Goal: Transaction & Acquisition: Purchase product/service

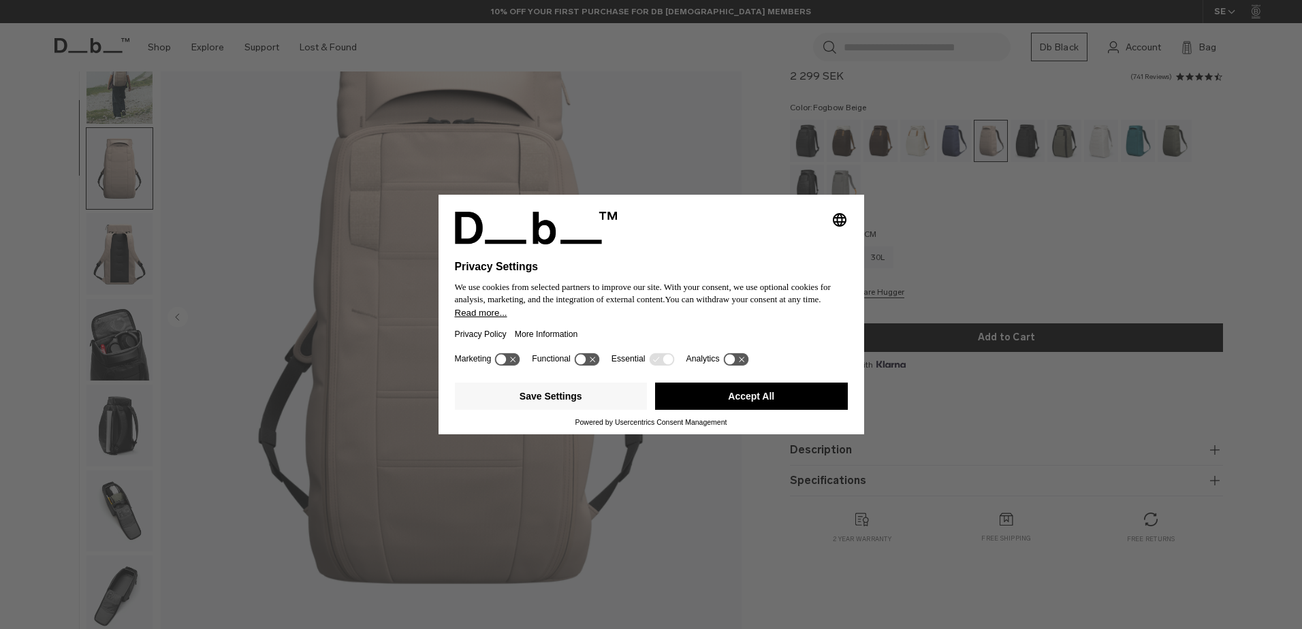
scroll to position [129, 0]
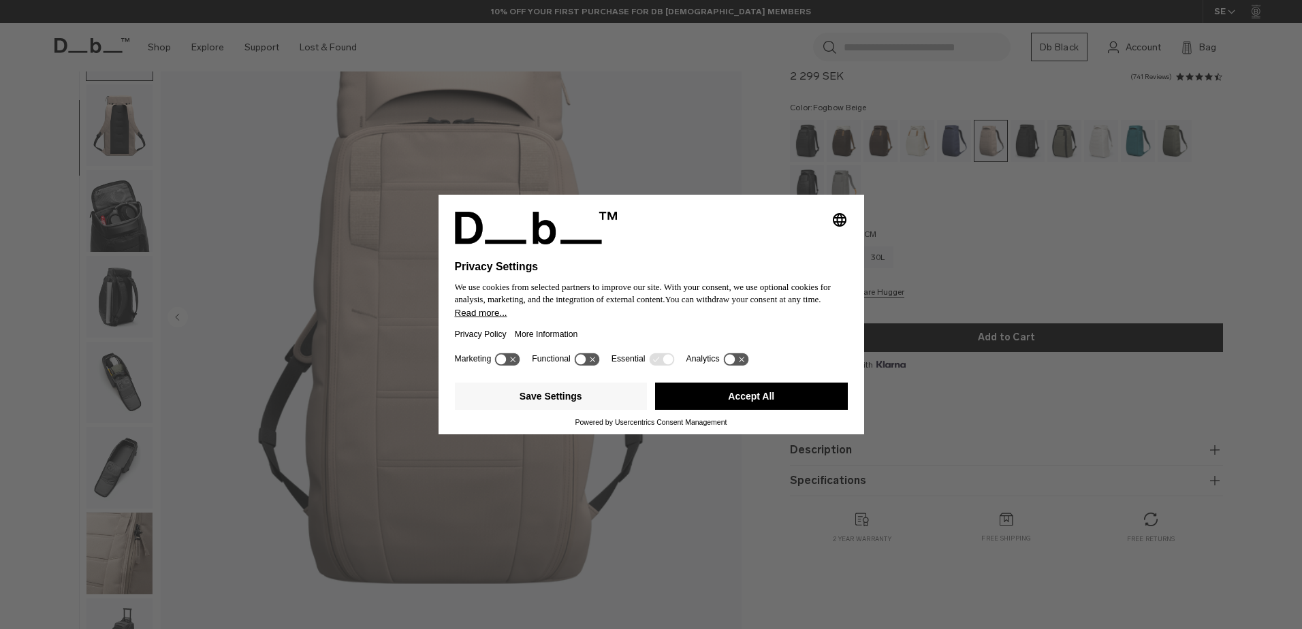
drag, startPoint x: 543, startPoint y: 79, endPoint x: 565, endPoint y: 95, distance: 27.4
click at [548, 82] on div "Selecting an option will immediately change the language Privacy Settings We us…" at bounding box center [651, 314] width 1302 height 629
click at [761, 393] on button "Accept All" at bounding box center [751, 396] width 193 height 27
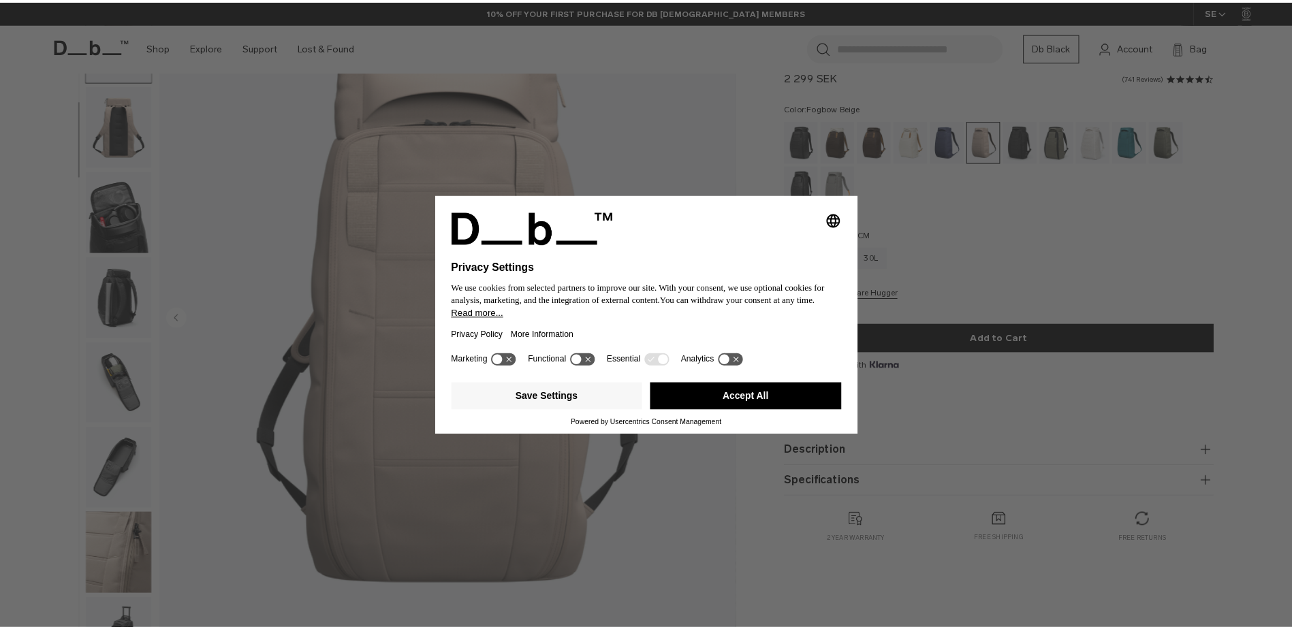
scroll to position [0, 0]
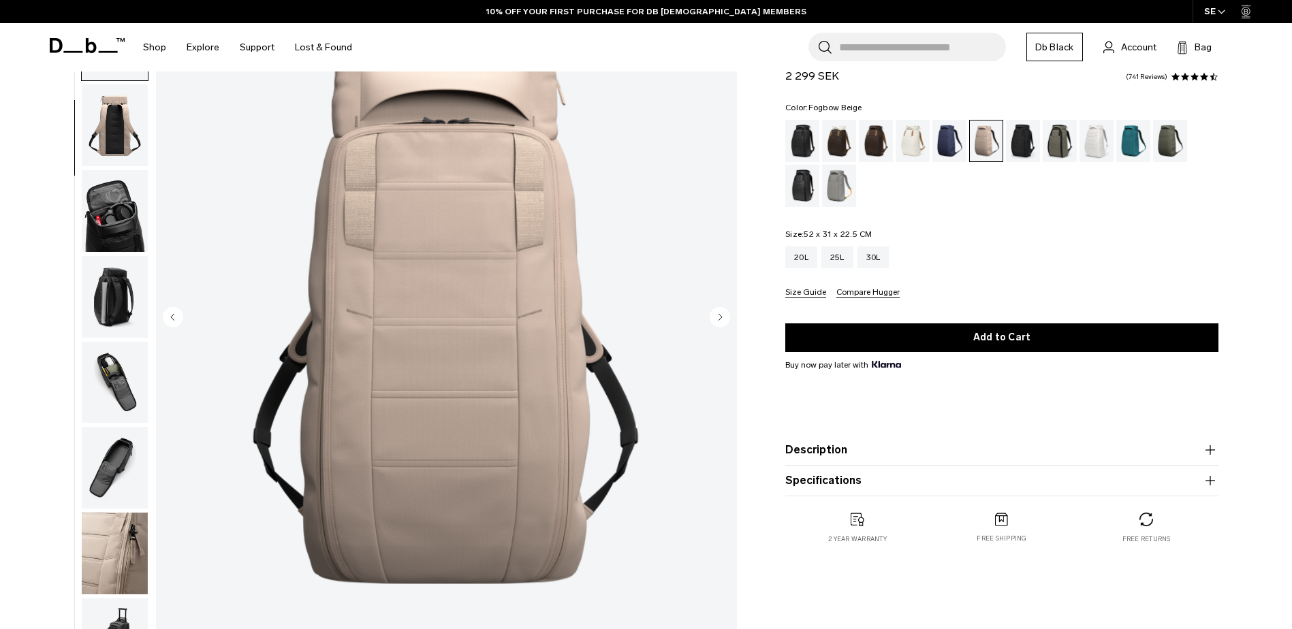
click at [130, 212] on img "button" at bounding box center [115, 211] width 66 height 82
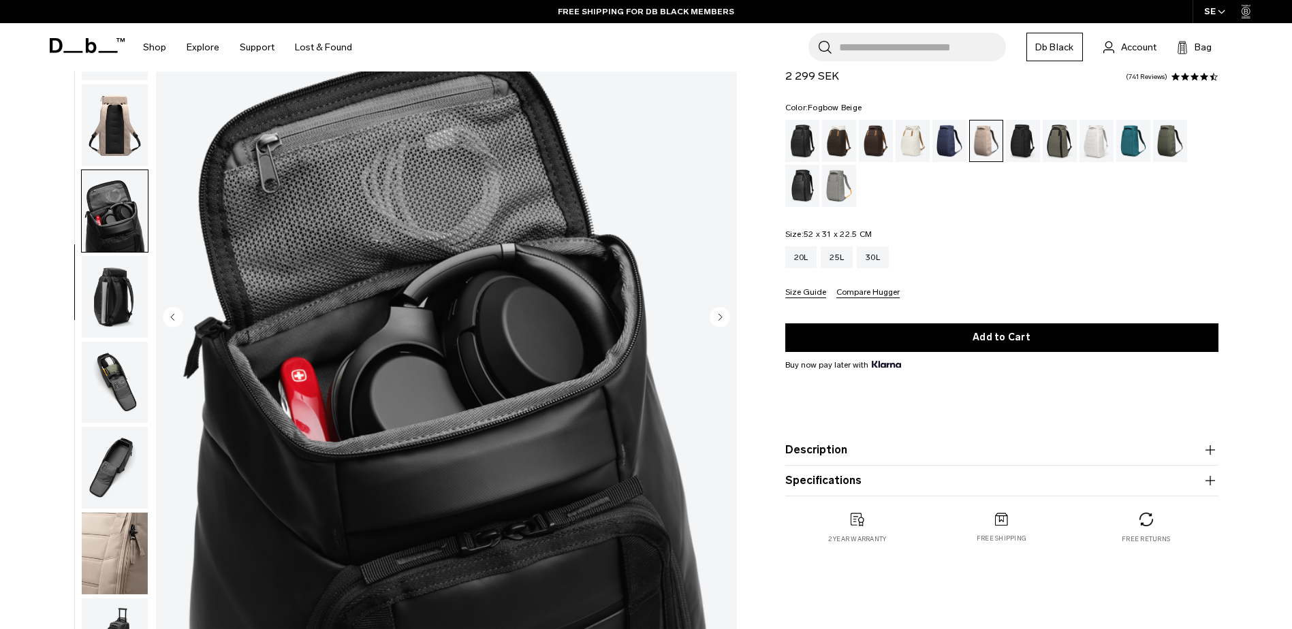
click at [114, 298] on img "button" at bounding box center [115, 297] width 66 height 82
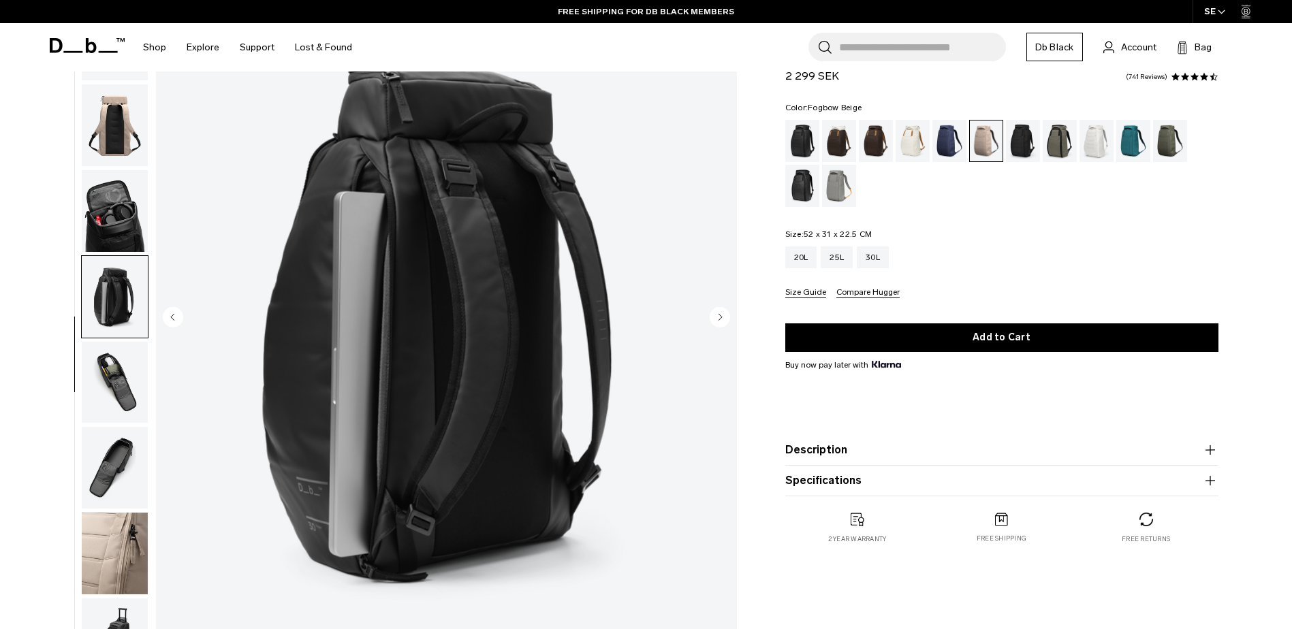
click at [126, 342] on img "button" at bounding box center [115, 383] width 66 height 82
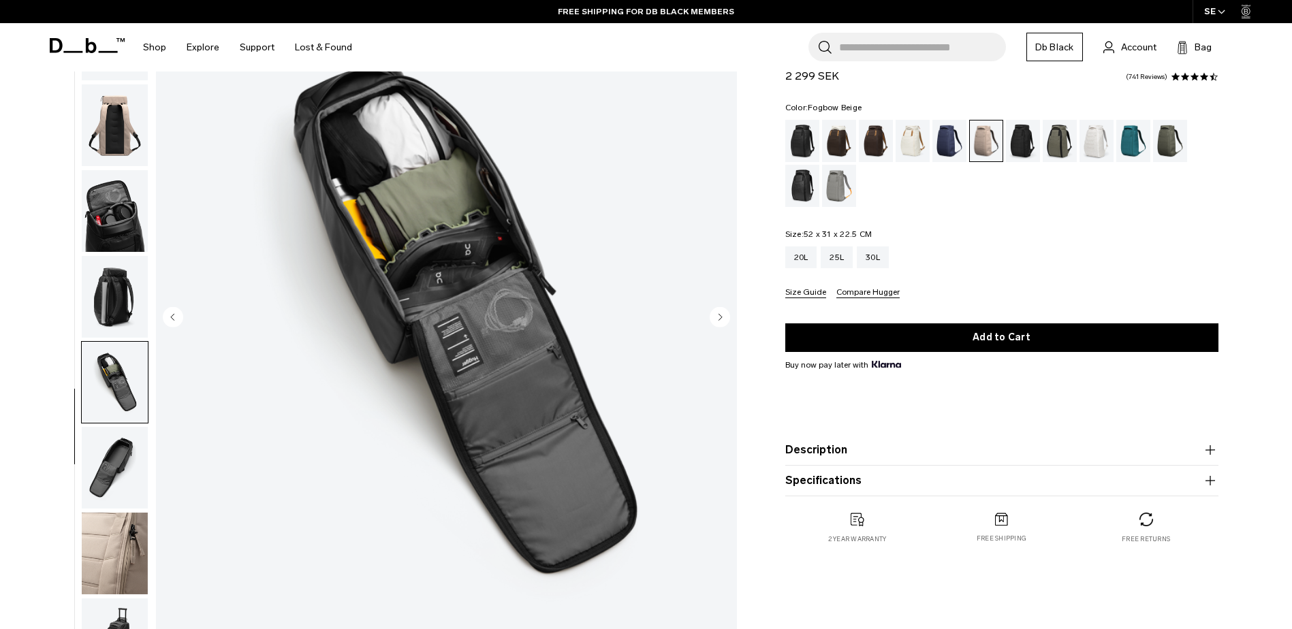
drag, startPoint x: 107, startPoint y: 286, endPoint x: 119, endPoint y: 291, distance: 12.5
click at [109, 285] on img "button" at bounding box center [115, 297] width 66 height 82
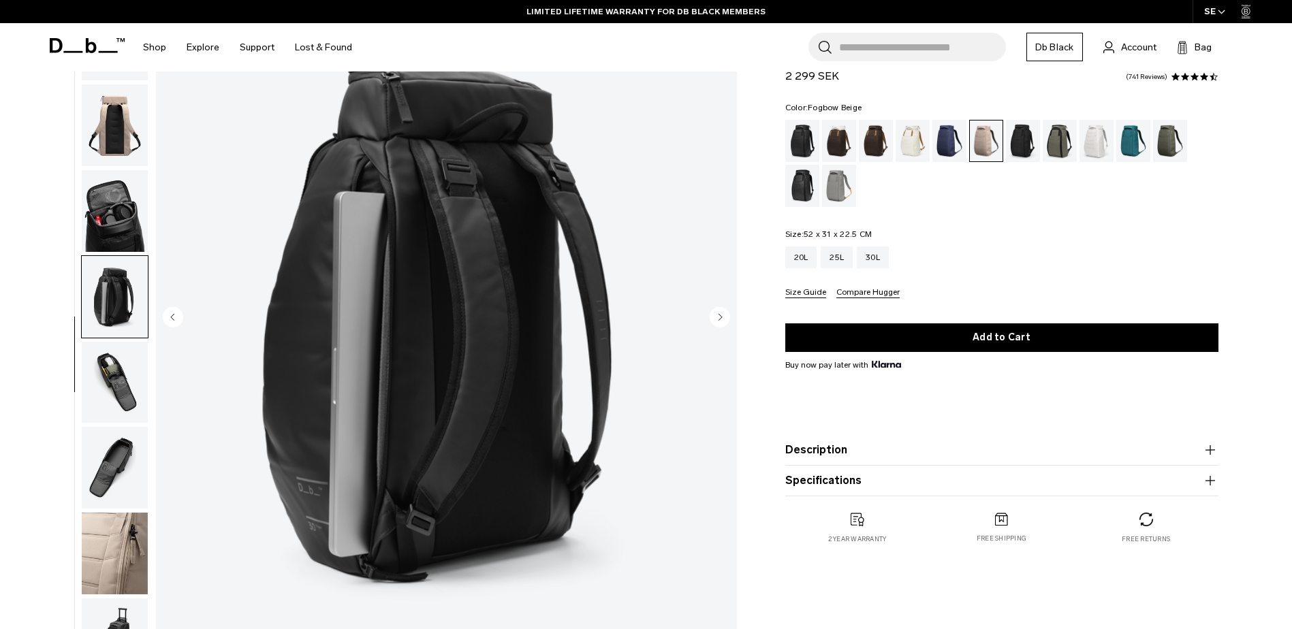
click at [48, 376] on div "06 / 10 Bestseller" at bounding box center [388, 322] width 711 height 732
click at [99, 367] on img "button" at bounding box center [115, 383] width 66 height 82
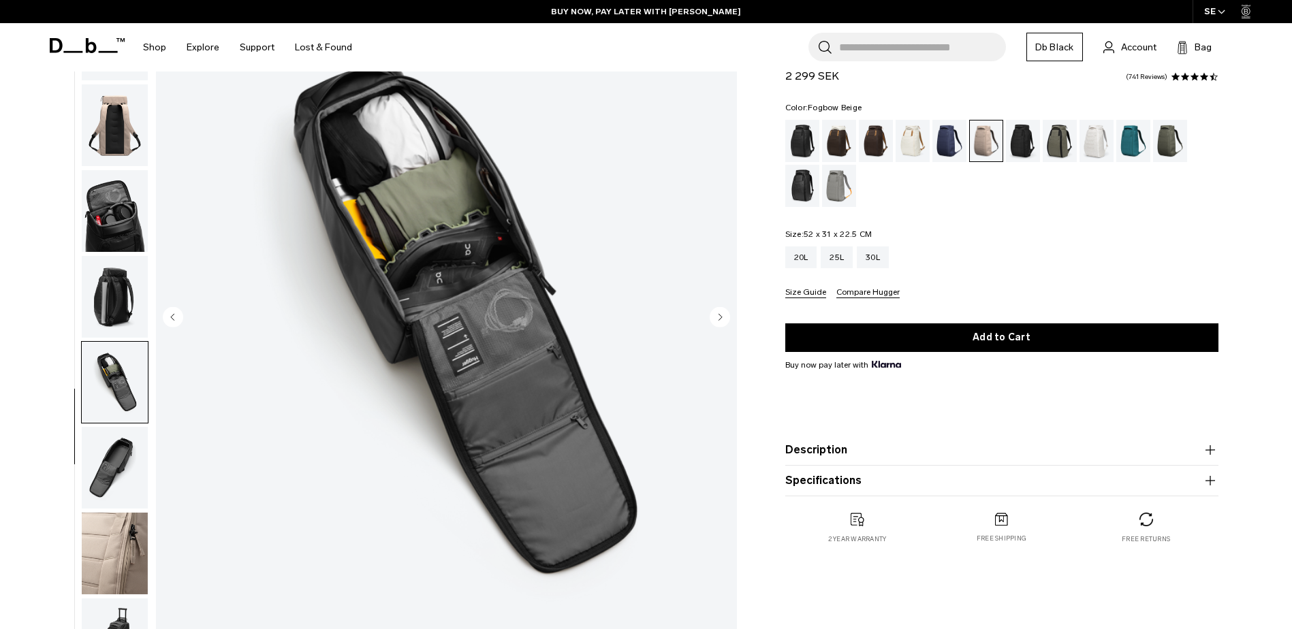
click at [131, 460] on img "button" at bounding box center [115, 468] width 66 height 82
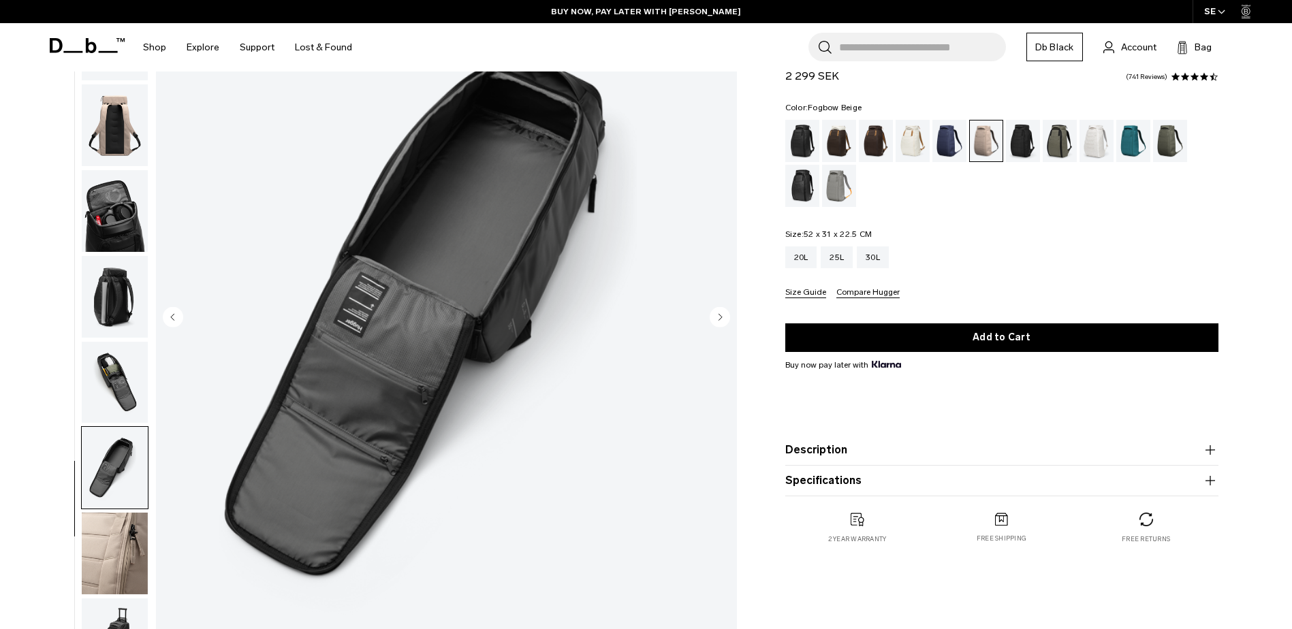
click at [97, 524] on img "button" at bounding box center [115, 554] width 66 height 82
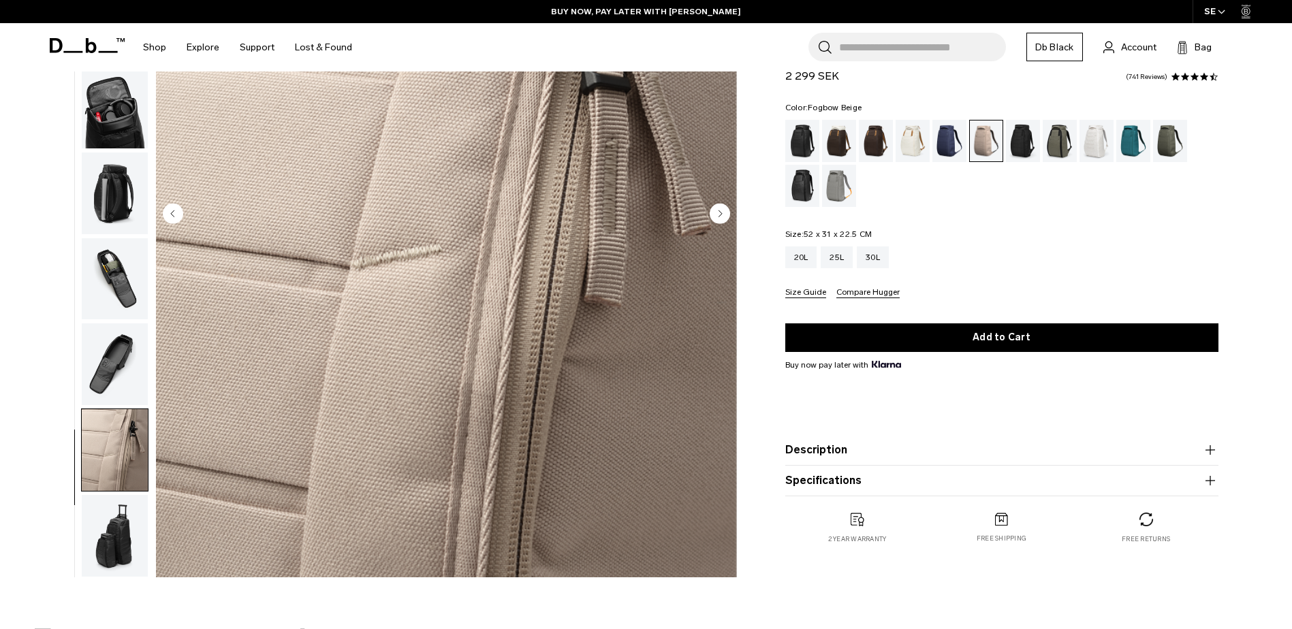
scroll to position [341, 0]
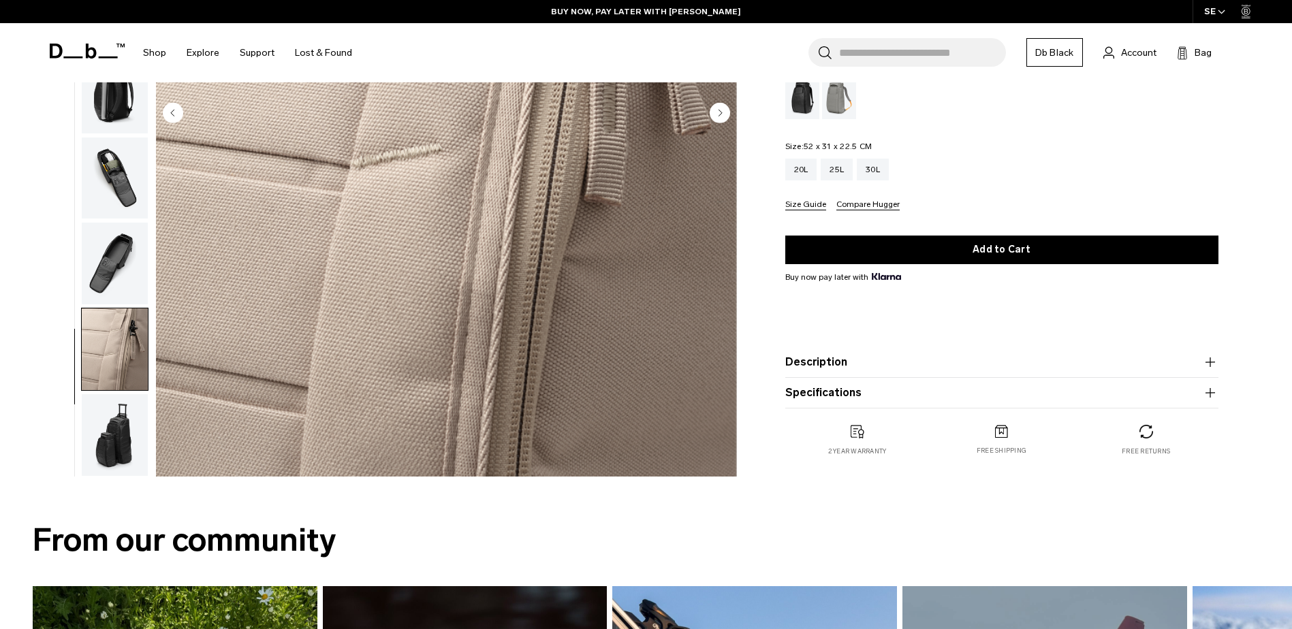
click at [156, 442] on img "9 / 10" at bounding box center [446, 113] width 581 height 725
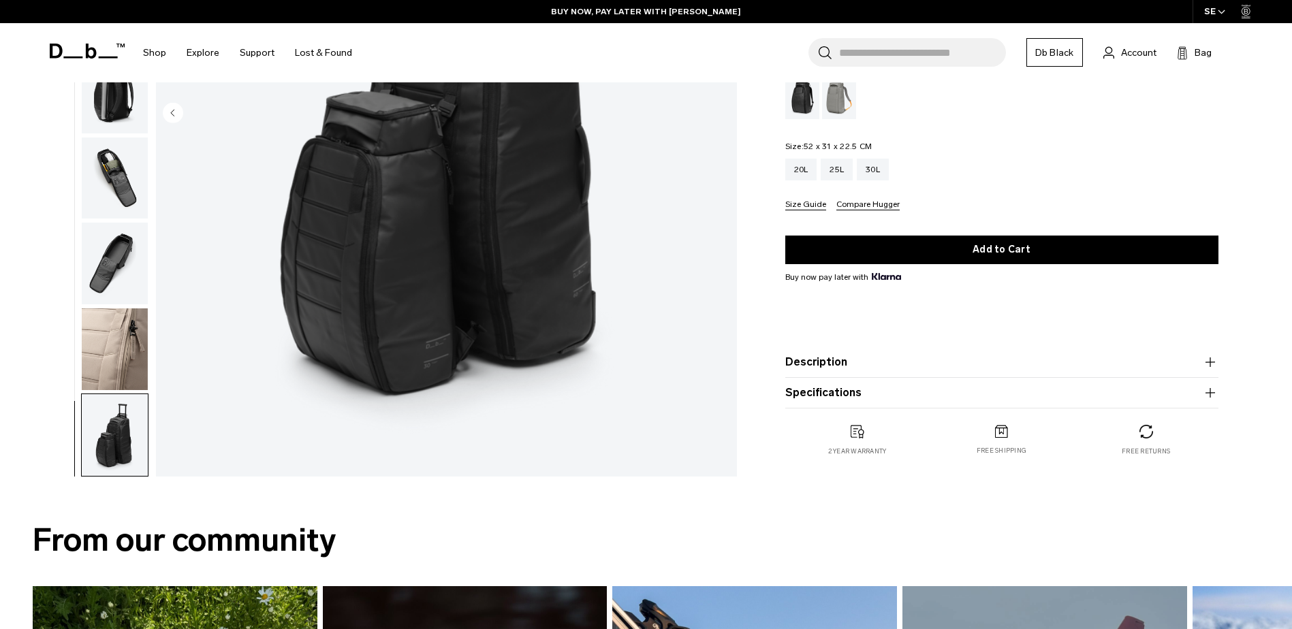
click at [125, 445] on img "button" at bounding box center [115, 435] width 66 height 82
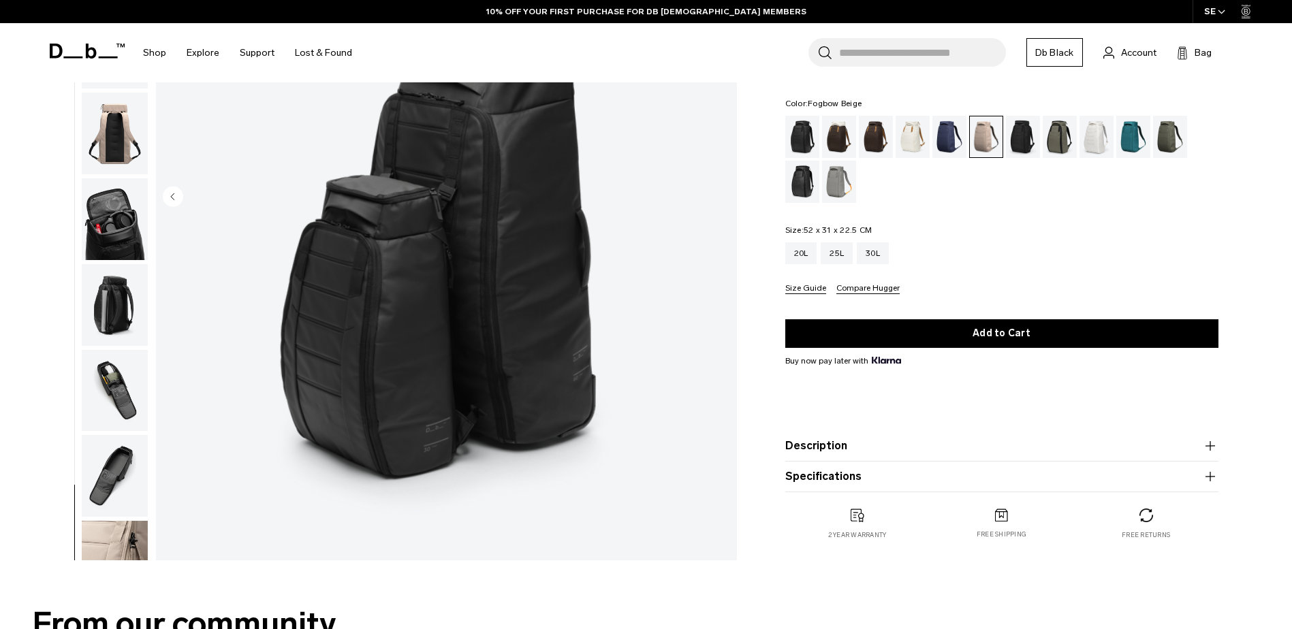
scroll to position [68, 0]
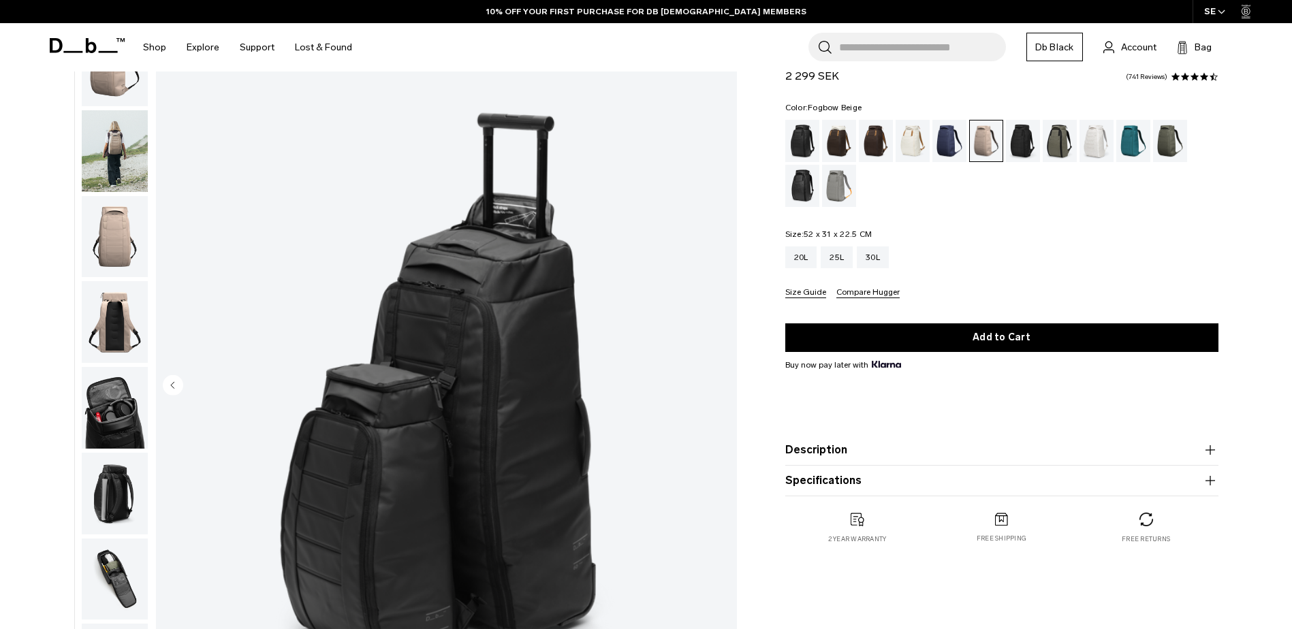
click at [132, 280] on ul at bounding box center [114, 386] width 67 height 725
click at [114, 148] on img "button" at bounding box center [115, 151] width 66 height 82
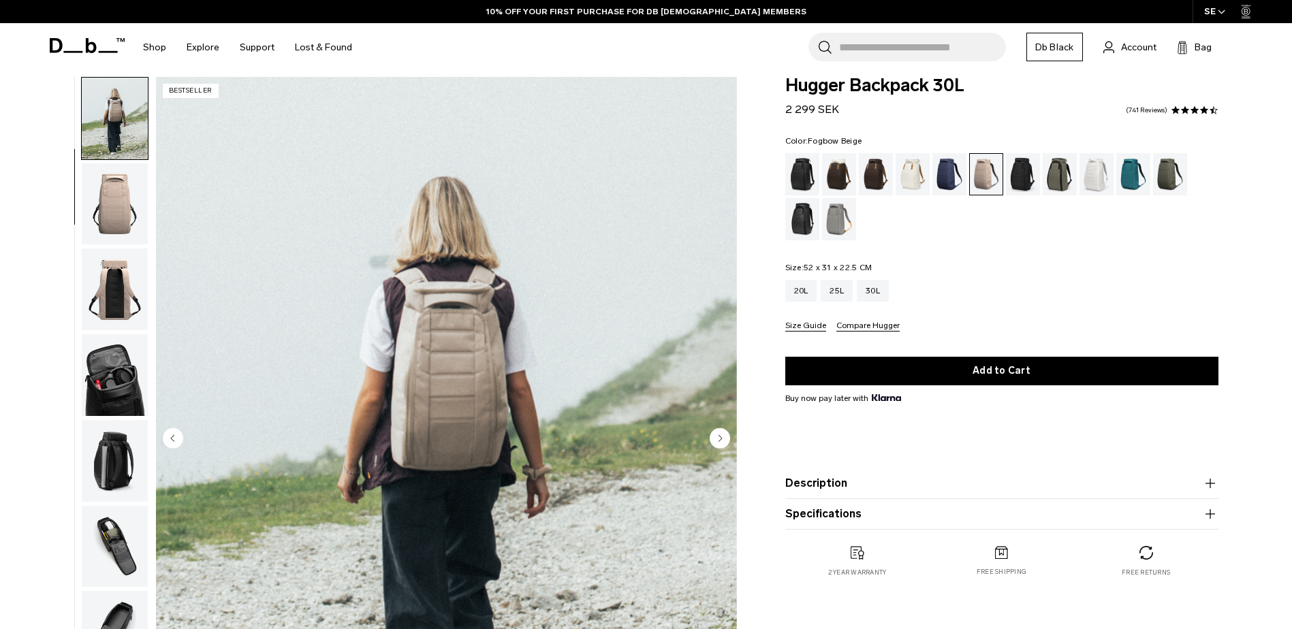
scroll to position [0, 0]
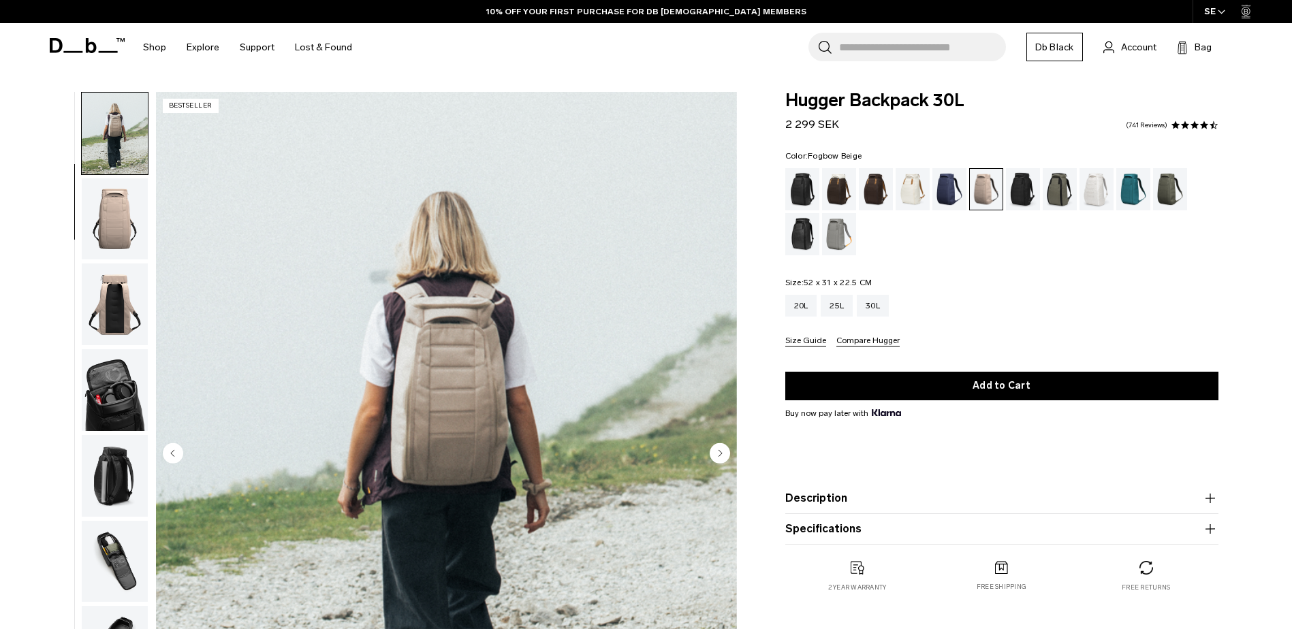
click at [98, 139] on img "button" at bounding box center [115, 134] width 66 height 82
click at [80, 324] on div at bounding box center [111, 454] width 74 height 725
click at [141, 288] on img "button" at bounding box center [115, 305] width 66 height 82
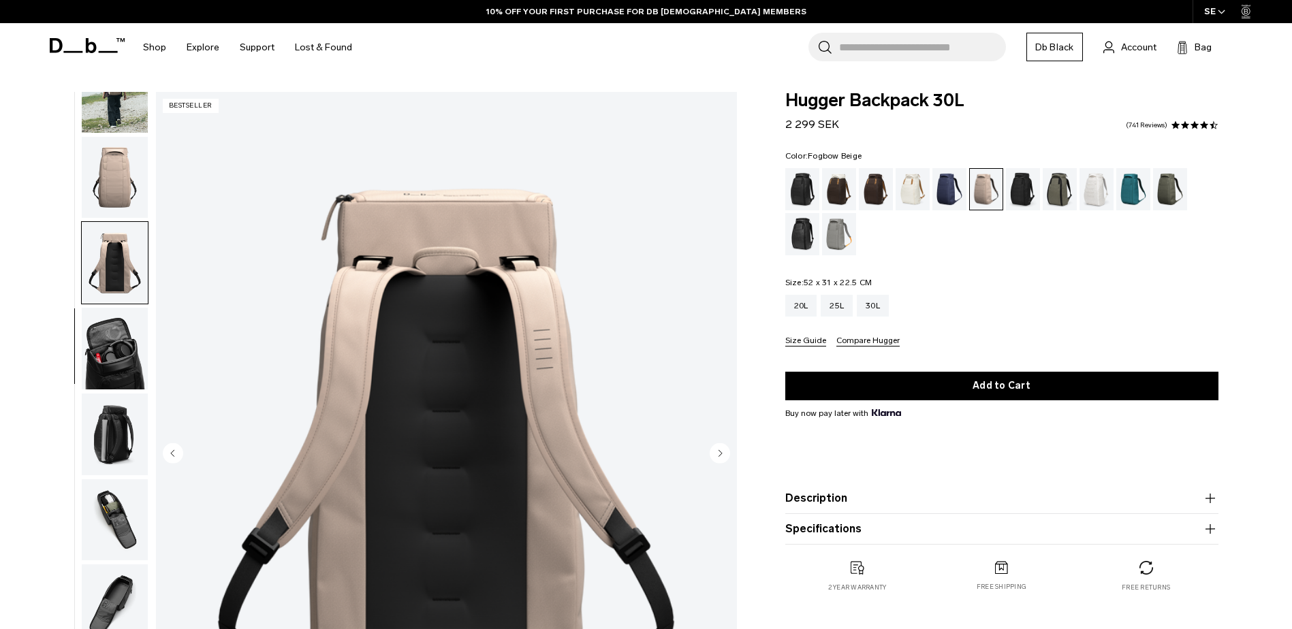
scroll to position [129, 0]
click at [107, 319] on img "button" at bounding box center [115, 347] width 66 height 82
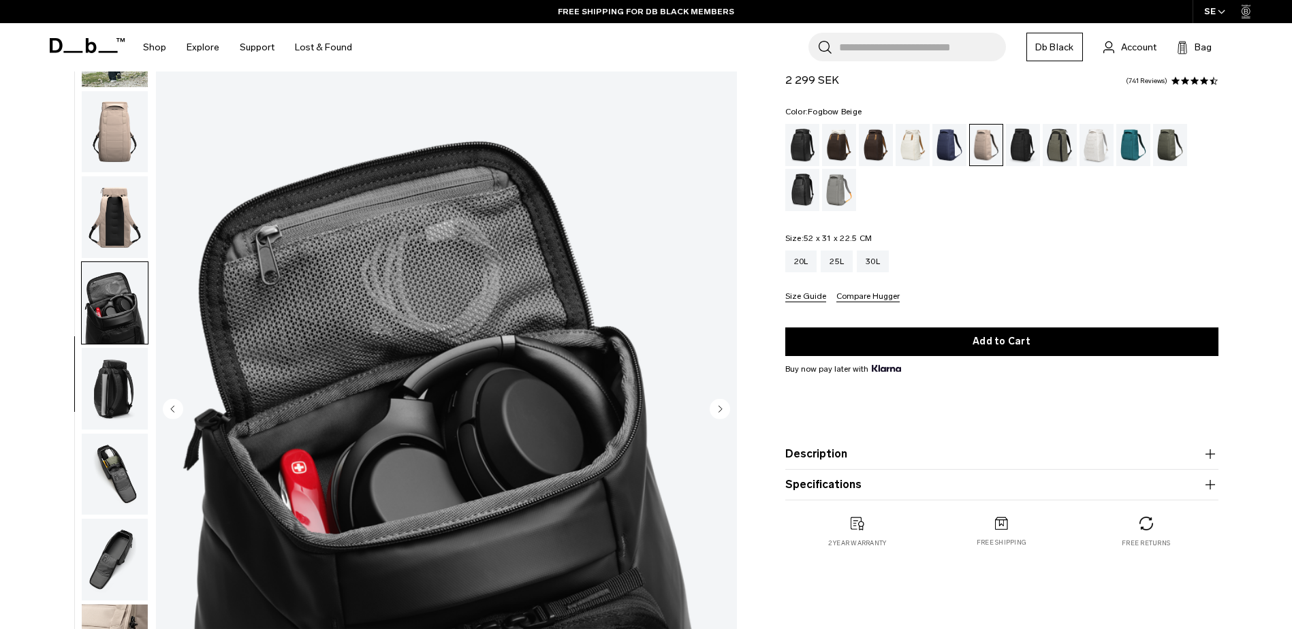
scroll to position [68, 0]
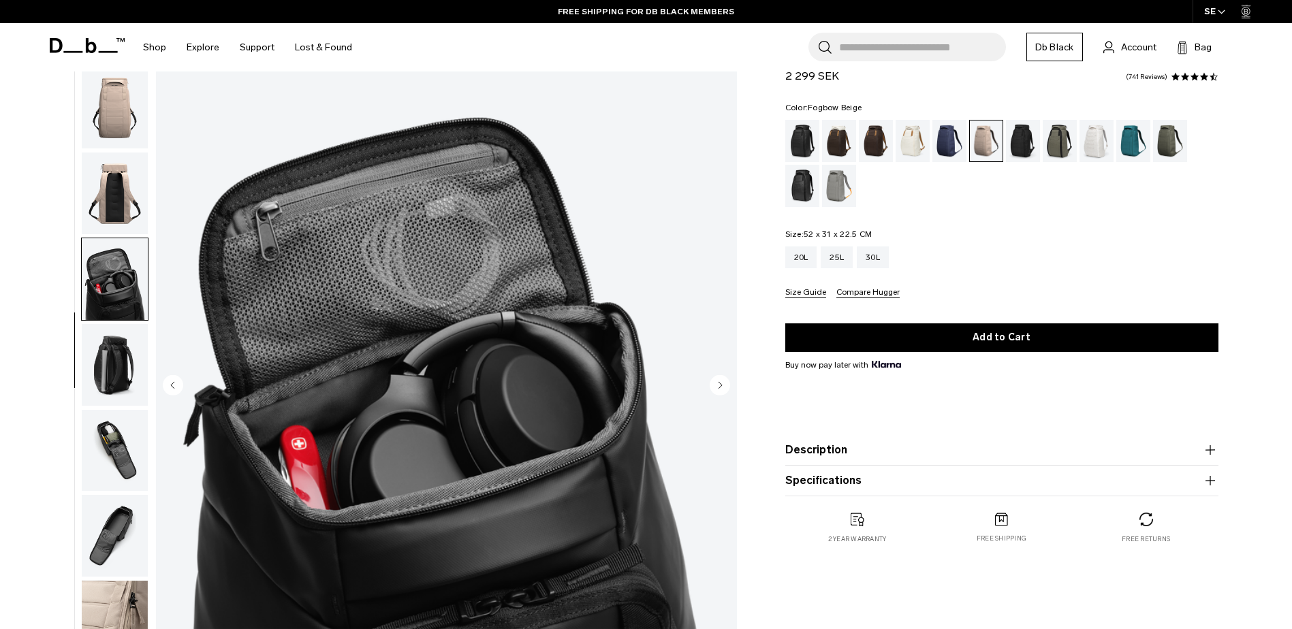
click at [91, 370] on img "button" at bounding box center [115, 365] width 66 height 82
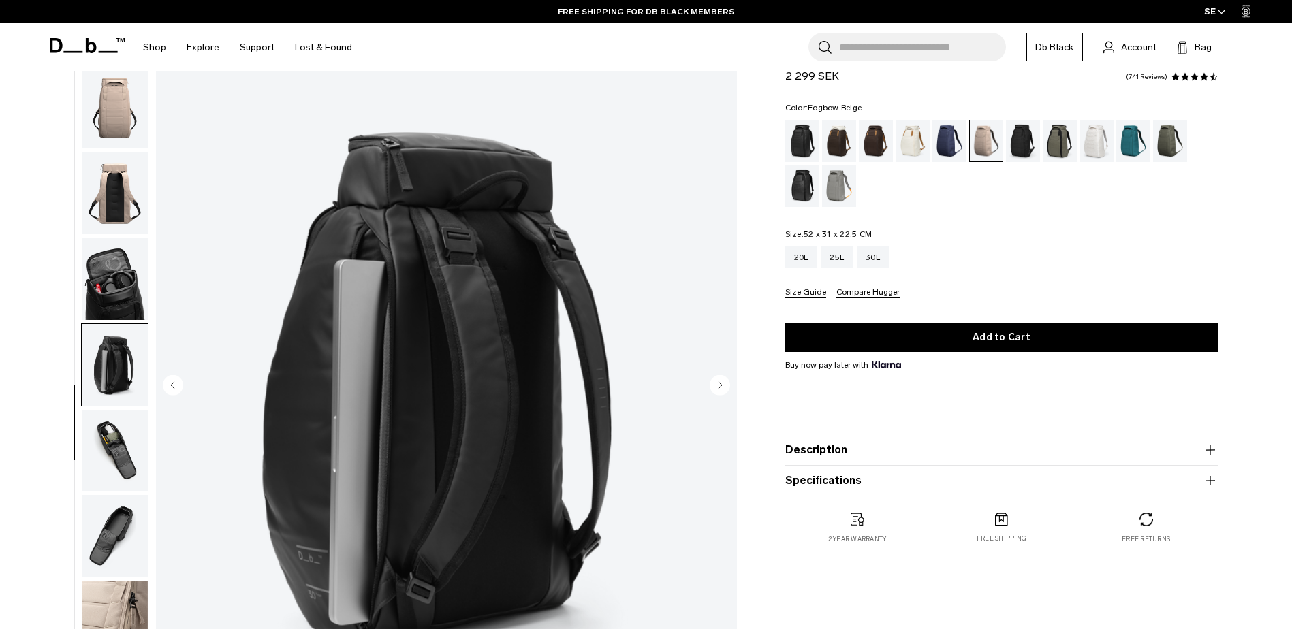
click at [94, 428] on img "button" at bounding box center [115, 451] width 66 height 82
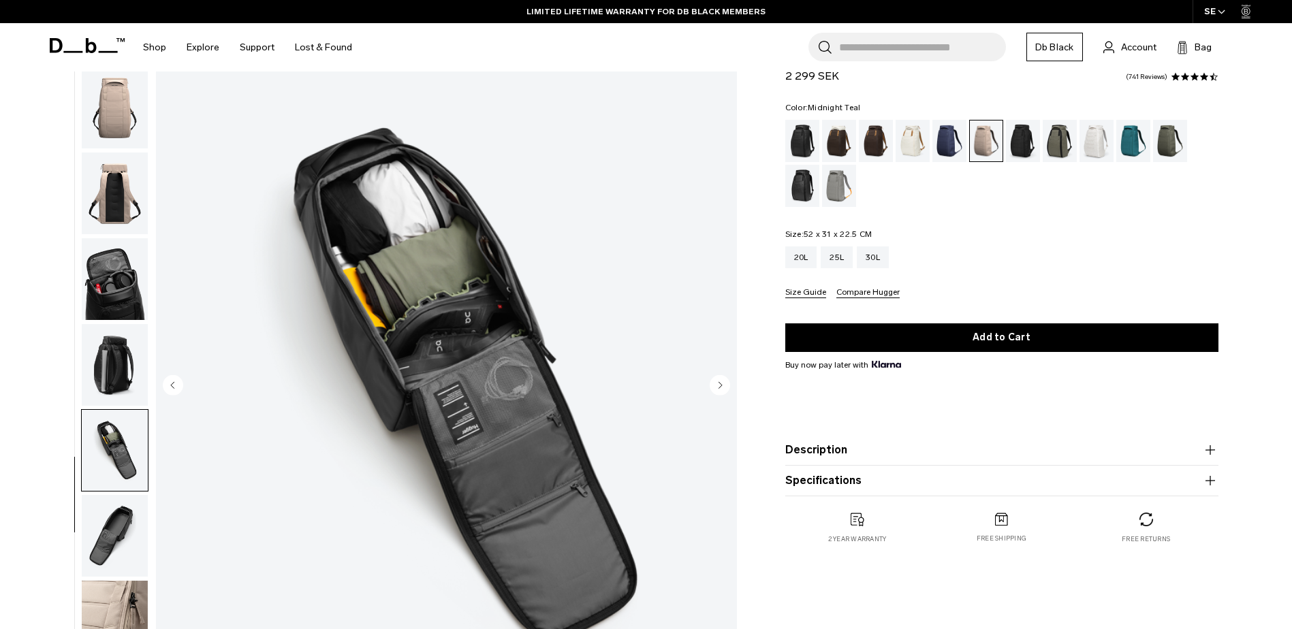
click at [1105, 141] on div "Clean Slate" at bounding box center [1097, 141] width 35 height 42
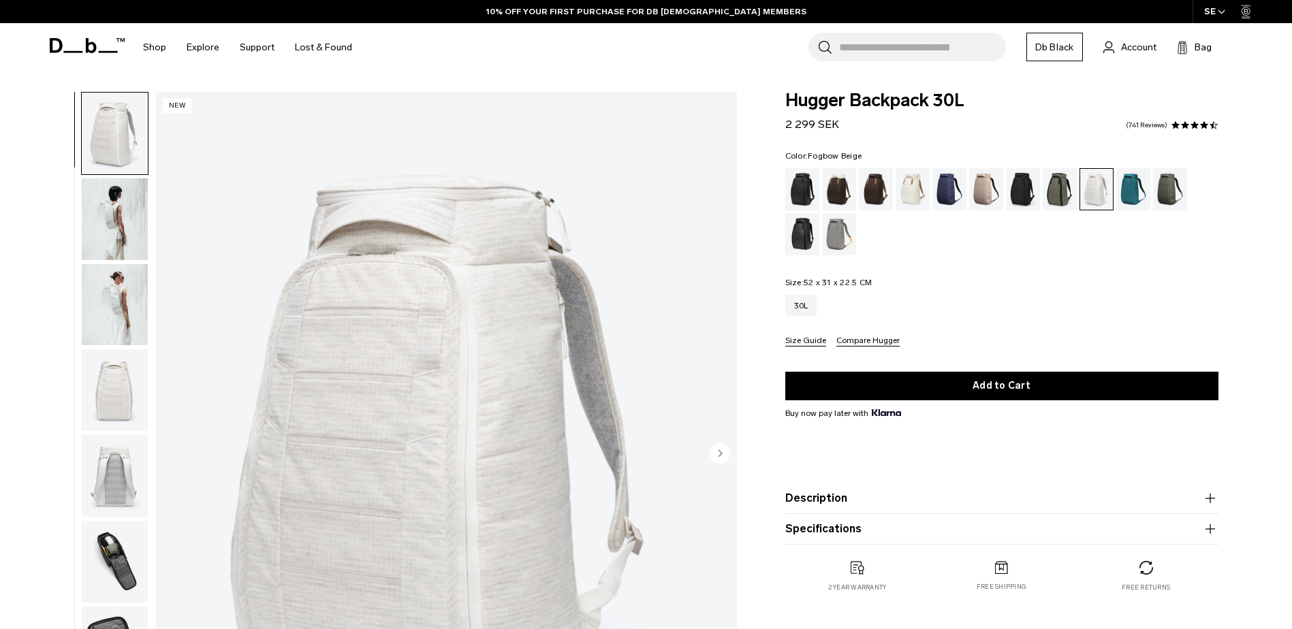
click at [985, 176] on div "Fogbow Beige" at bounding box center [986, 189] width 35 height 42
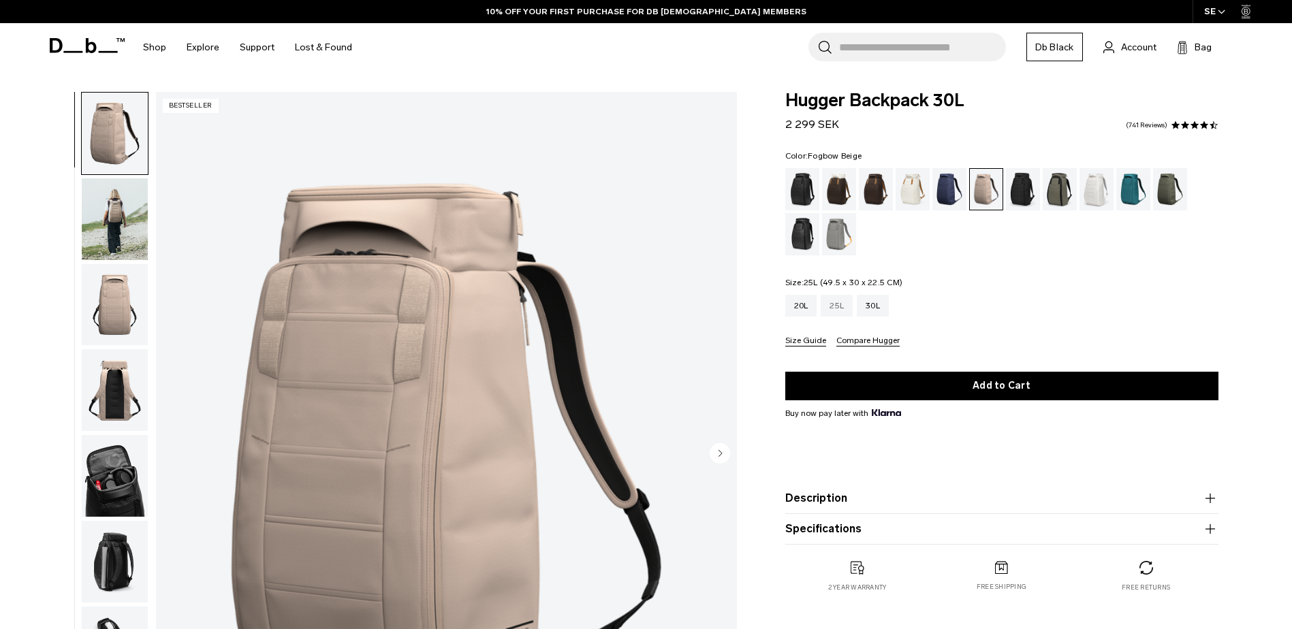
click at [836, 308] on div "25L" at bounding box center [837, 306] width 32 height 22
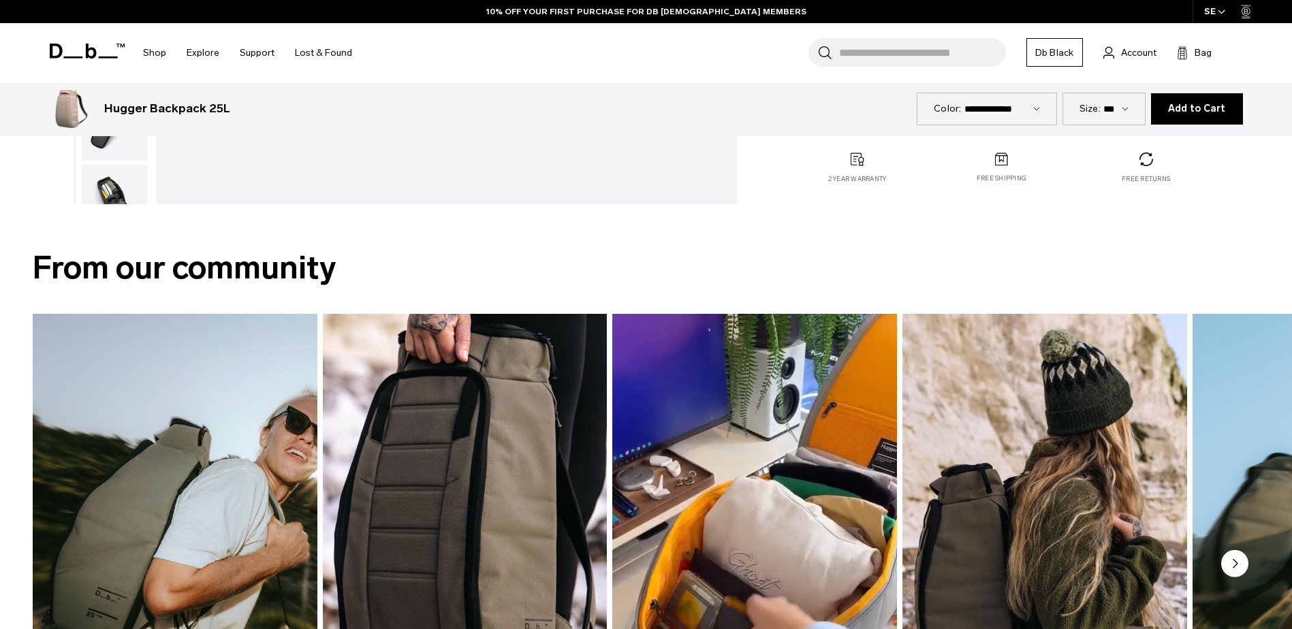
scroll to position [885, 0]
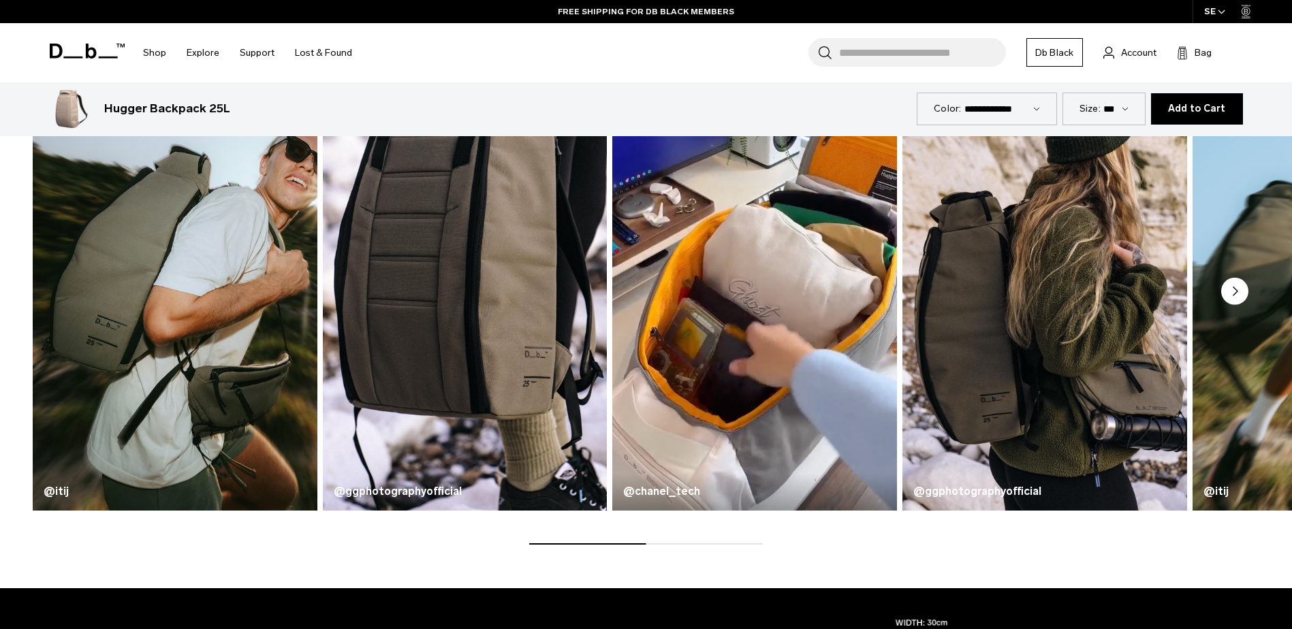
click at [1243, 290] on circle "Next slide" at bounding box center [1234, 291] width 27 height 27
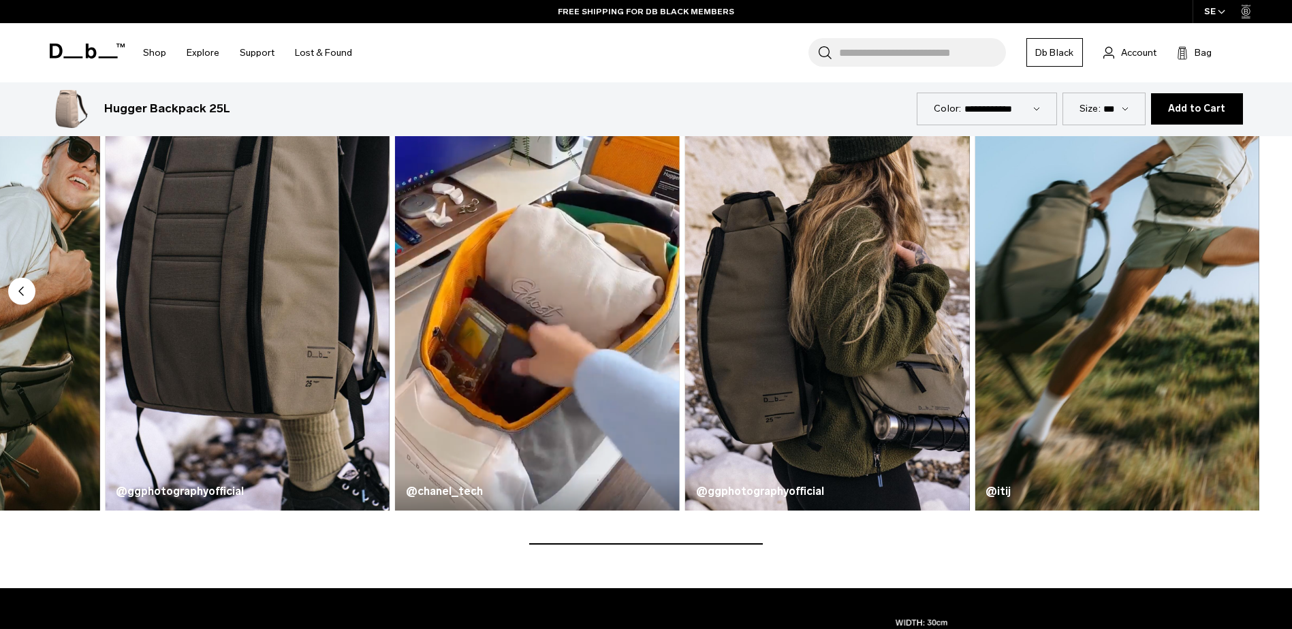
click at [1243, 290] on img "5 / 5" at bounding box center [1117, 276] width 285 height 469
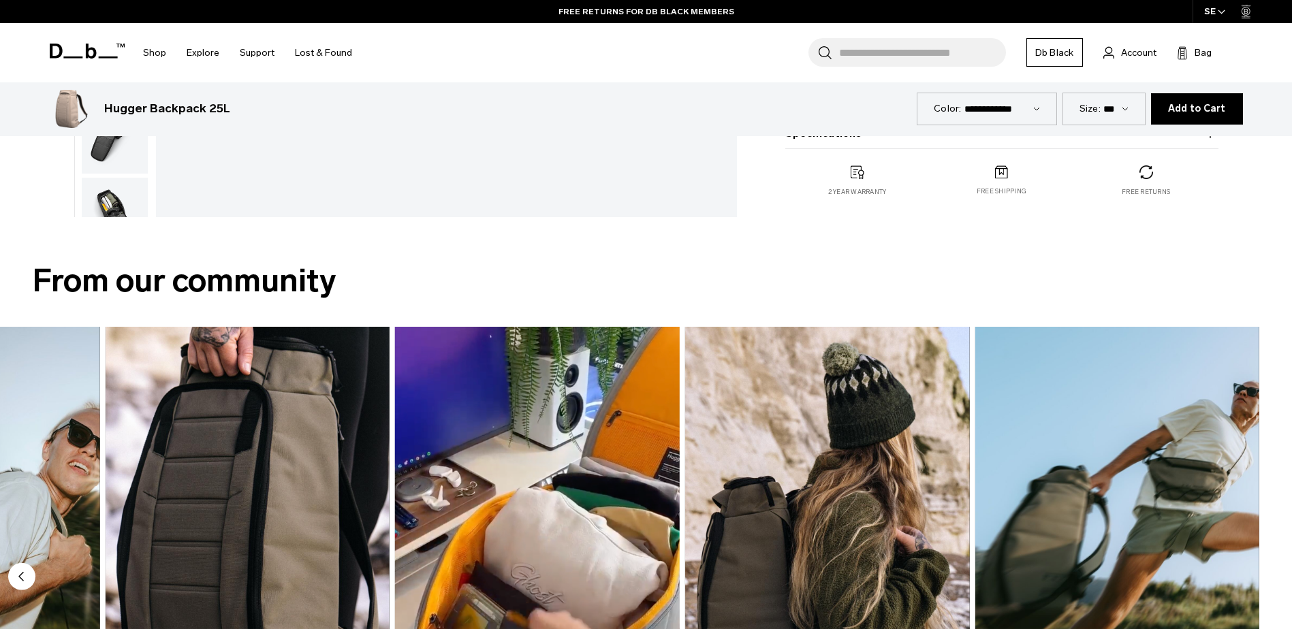
scroll to position [749, 0]
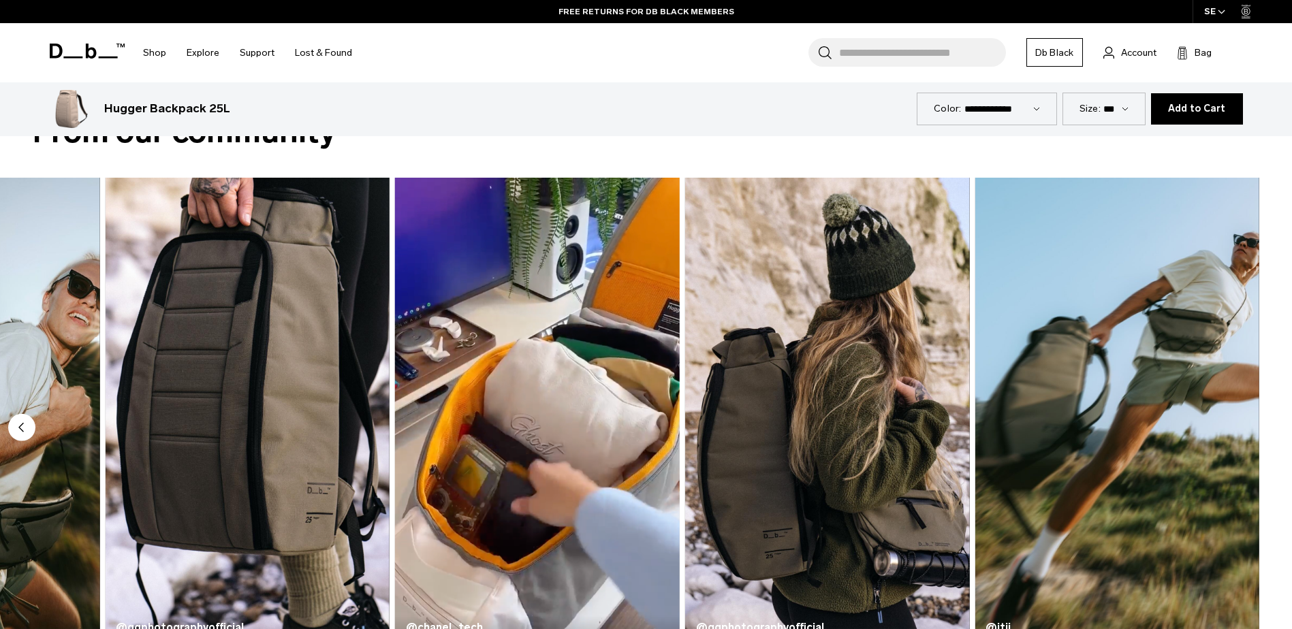
click at [582, 390] on video "3 / 5" at bounding box center [537, 412] width 293 height 484
click at [599, 542] on video "3 / 5" at bounding box center [537, 412] width 293 height 484
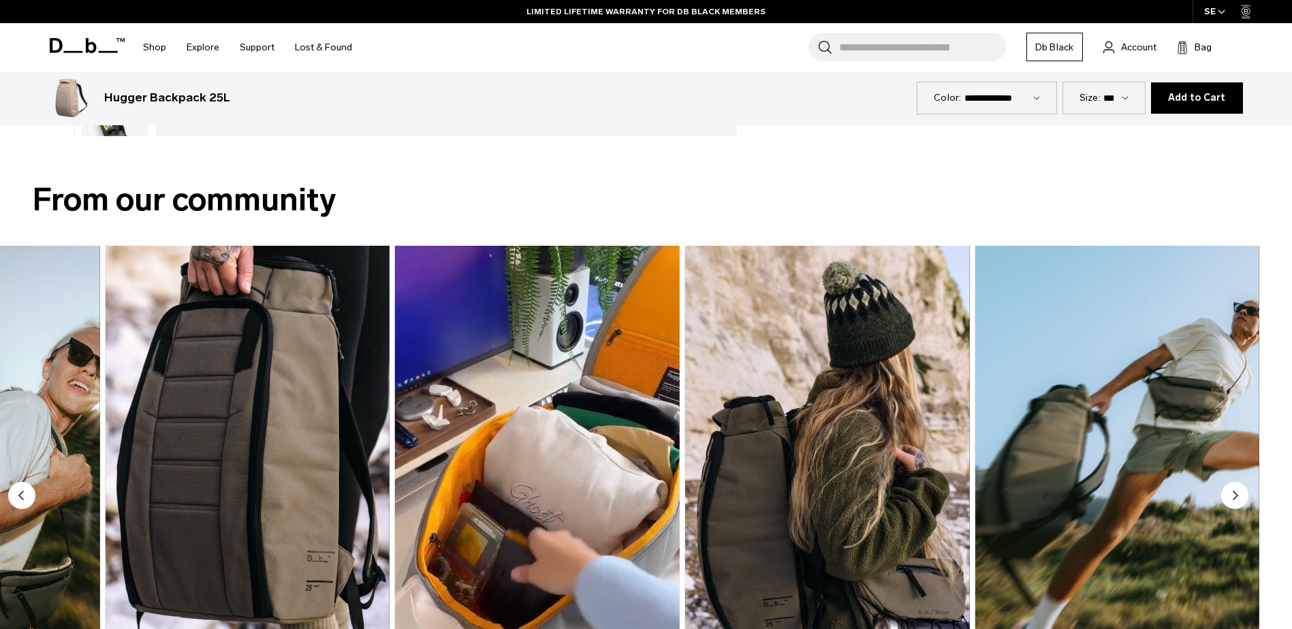
scroll to position [613, 0]
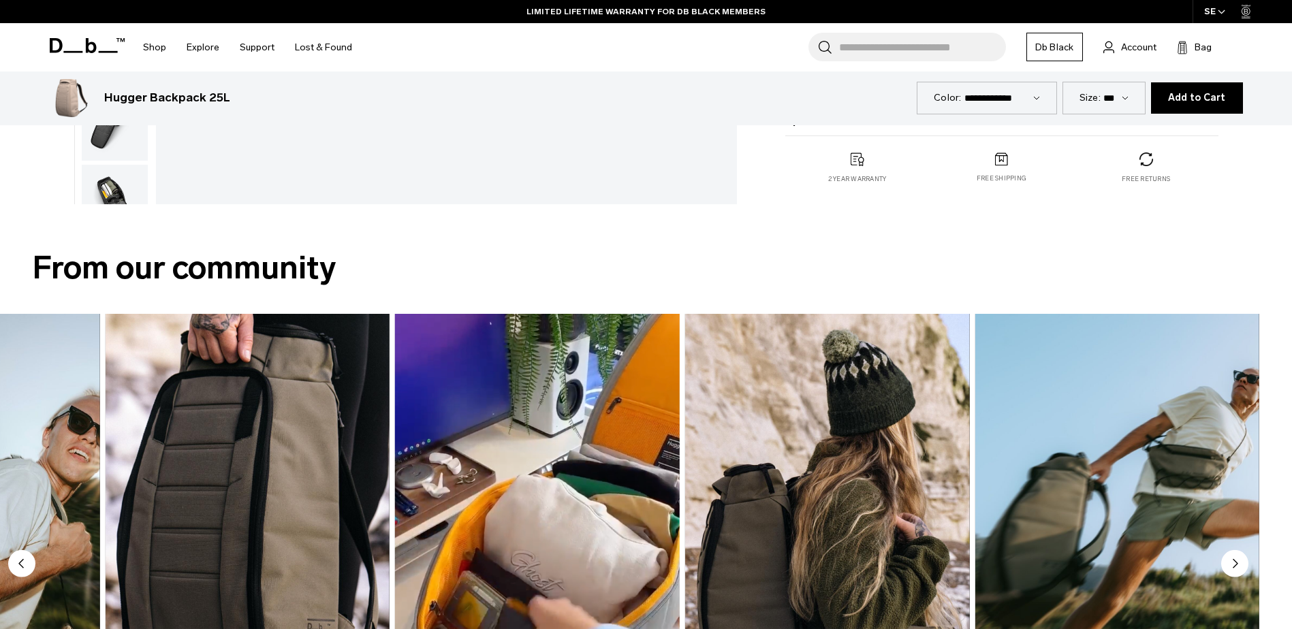
click at [553, 342] on video "3 / 5" at bounding box center [537, 548] width 293 height 484
drag, startPoint x: 549, startPoint y: 452, endPoint x: 558, endPoint y: 456, distance: 9.8
click at [556, 456] on video "3 / 5" at bounding box center [537, 548] width 293 height 484
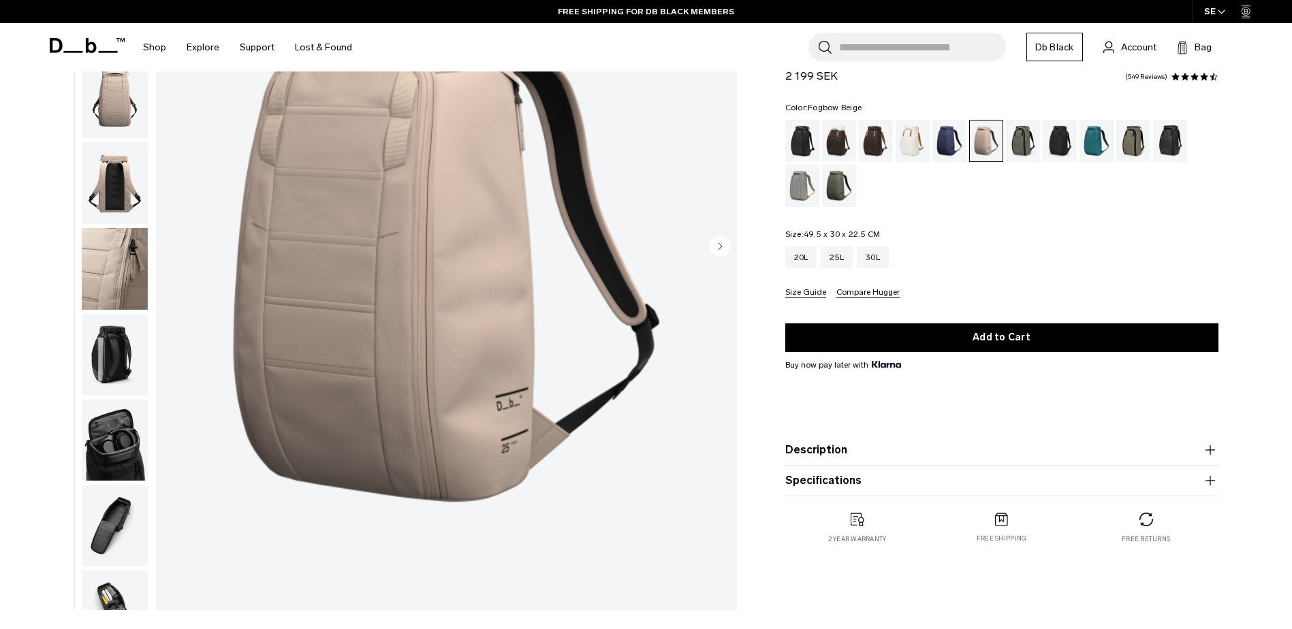
scroll to position [68, 0]
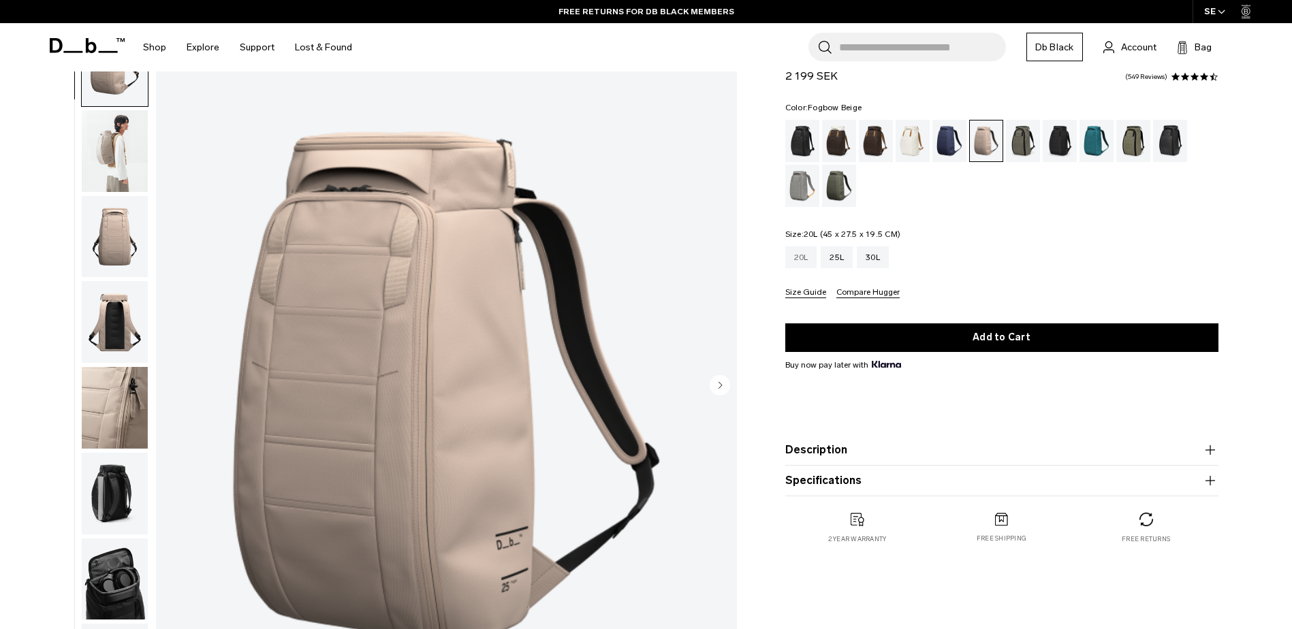
click at [800, 259] on div "20L" at bounding box center [801, 258] width 32 height 22
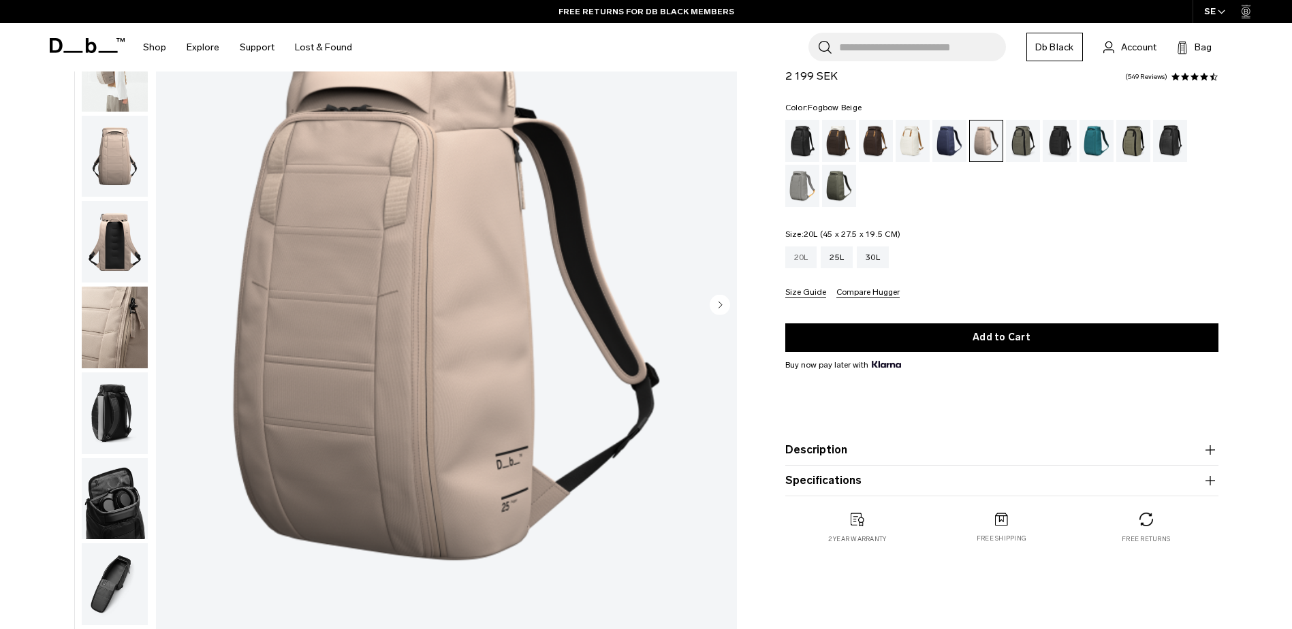
scroll to position [510, 0]
